Goal: Task Accomplishment & Management: Manage account settings

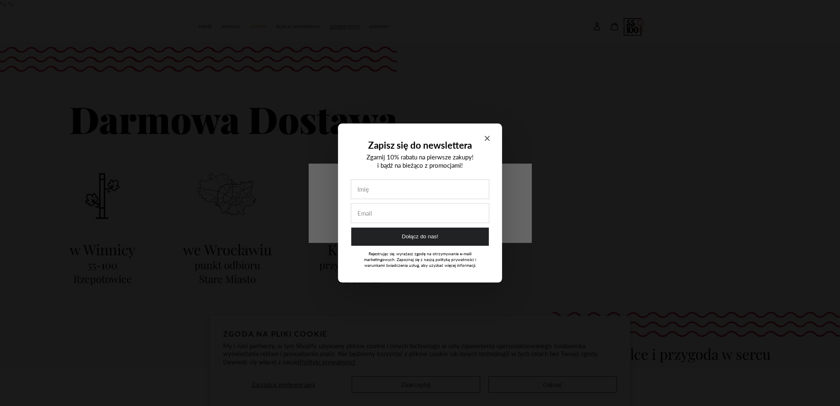
drag, startPoint x: 486, startPoint y: 138, endPoint x: 479, endPoint y: 153, distance: 16.1
click at [486, 138] on icon "Close modal" at bounding box center [487, 138] width 5 height 5
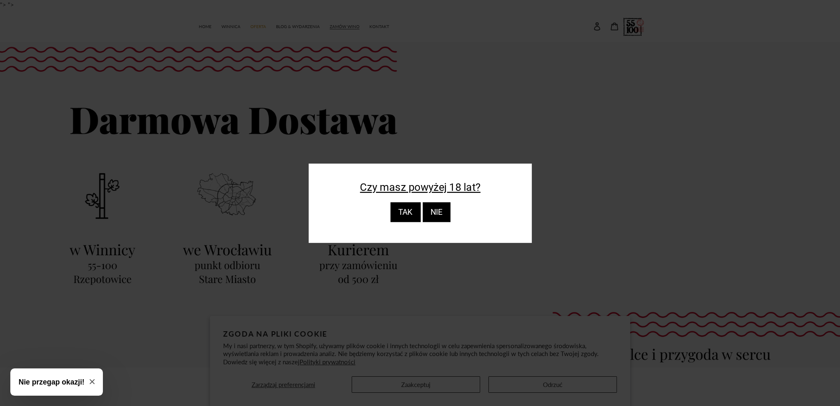
click at [405, 218] on div "TAK" at bounding box center [405, 212] width 30 height 20
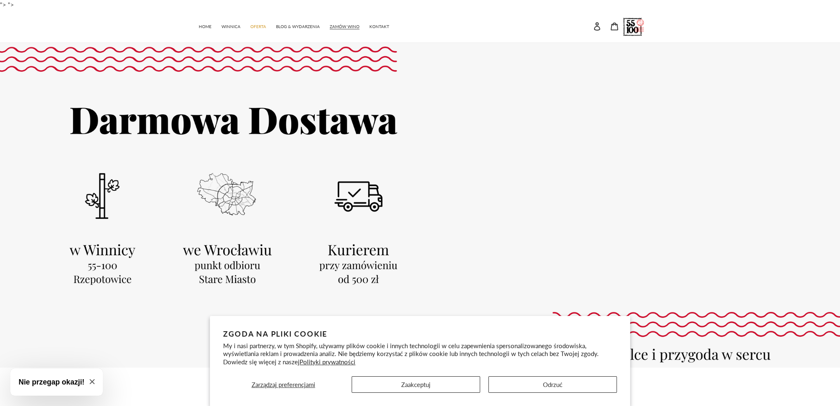
scroll to position [248, 0]
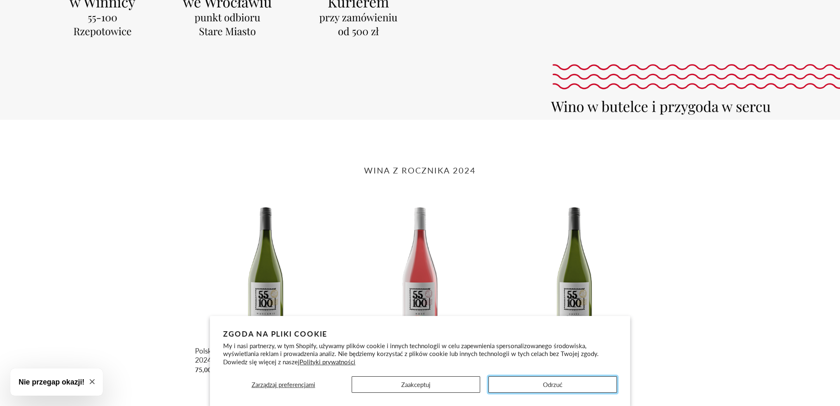
click at [544, 385] on button "Odrzuć" at bounding box center [552, 384] width 129 height 17
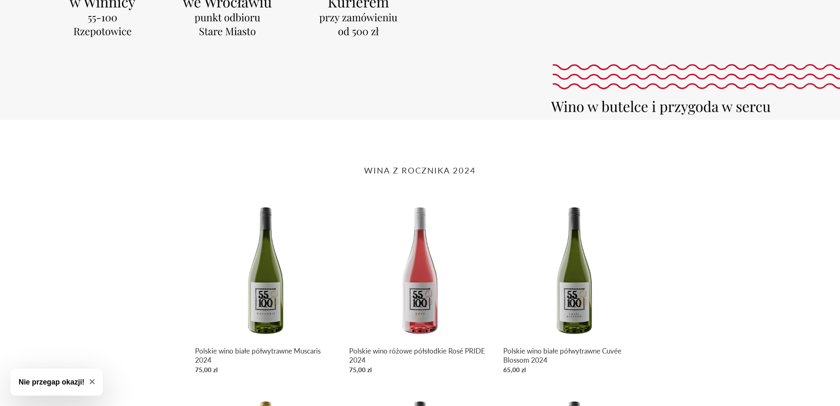
scroll to position [0, 0]
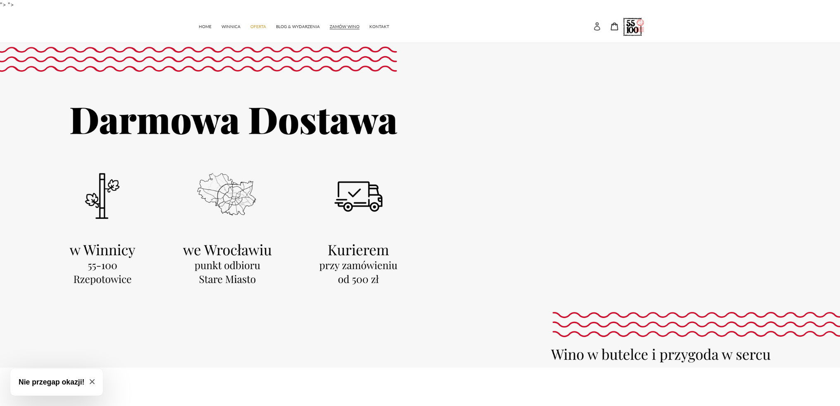
click at [597, 26] on icon at bounding box center [597, 26] width 8 height 8
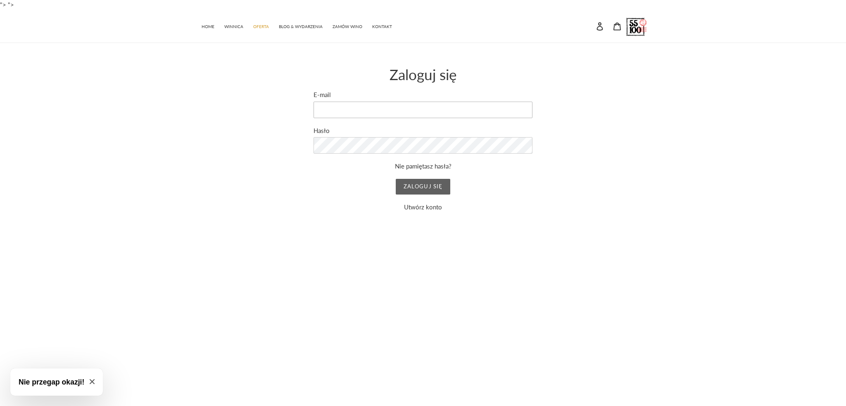
type input "grusiaa@wp.pl"
click at [419, 181] on input "Zaloguj się" at bounding box center [423, 187] width 54 height 16
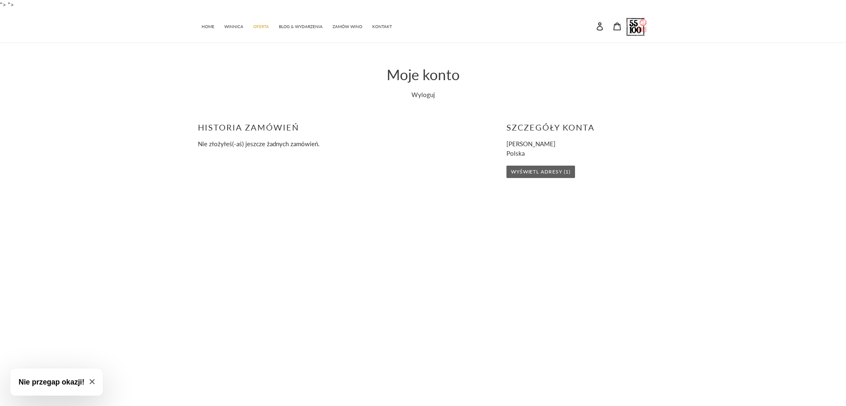
click at [545, 171] on link "Wyświetl adresy (1)" at bounding box center [541, 172] width 69 height 12
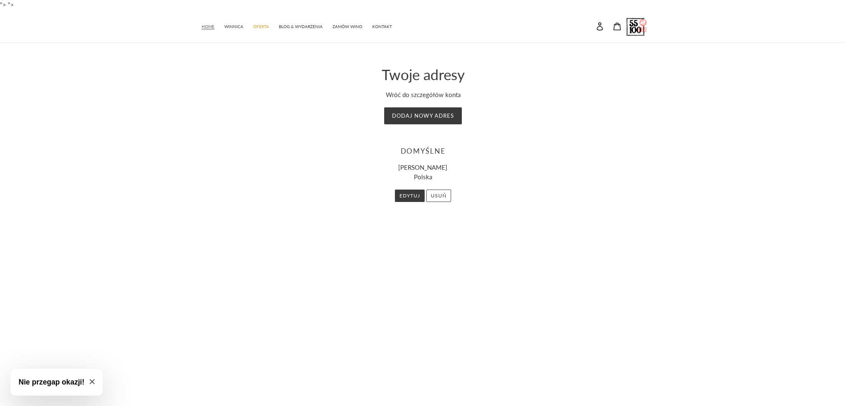
click at [206, 29] on span "HOME" at bounding box center [208, 26] width 13 height 5
